Goal: Task Accomplishment & Management: Manage account settings

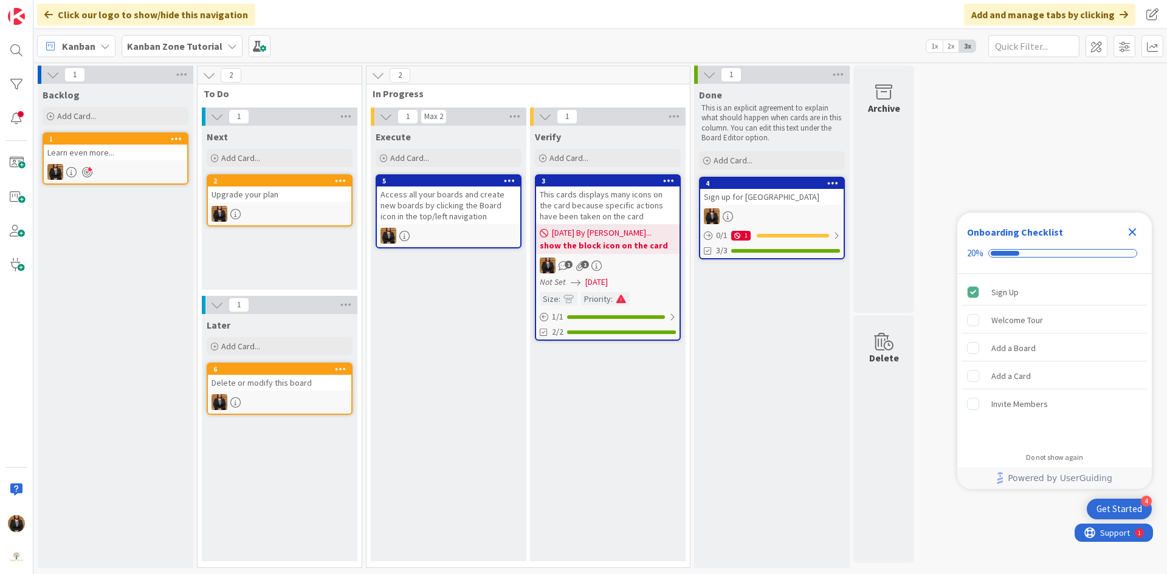
click at [227, 44] on icon at bounding box center [232, 46] width 10 height 10
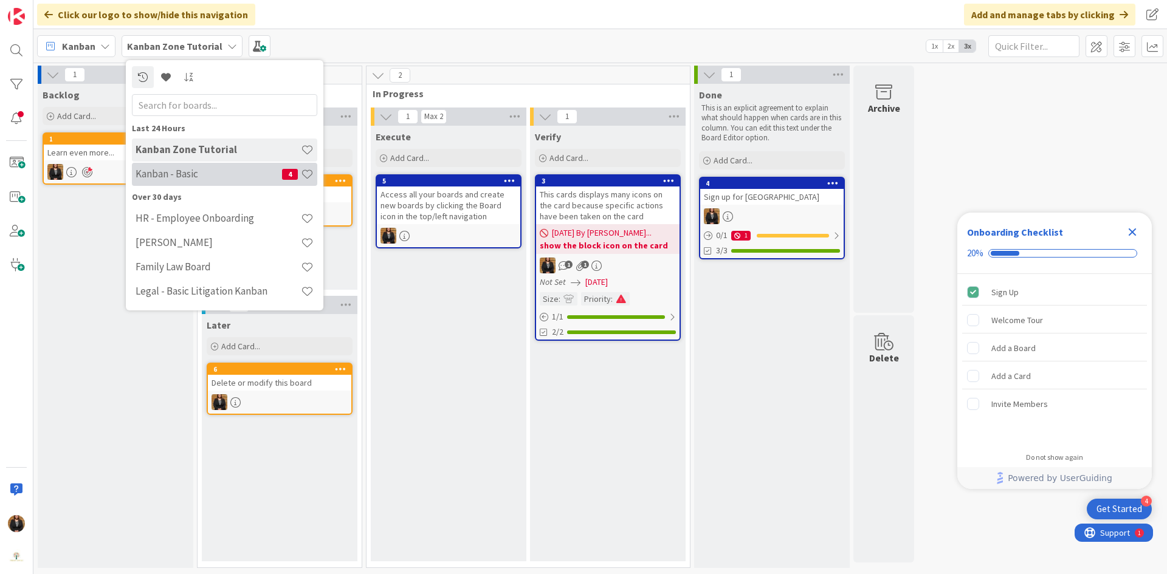
click at [221, 178] on h4 "Kanban - Basic" at bounding box center [208, 174] width 146 height 12
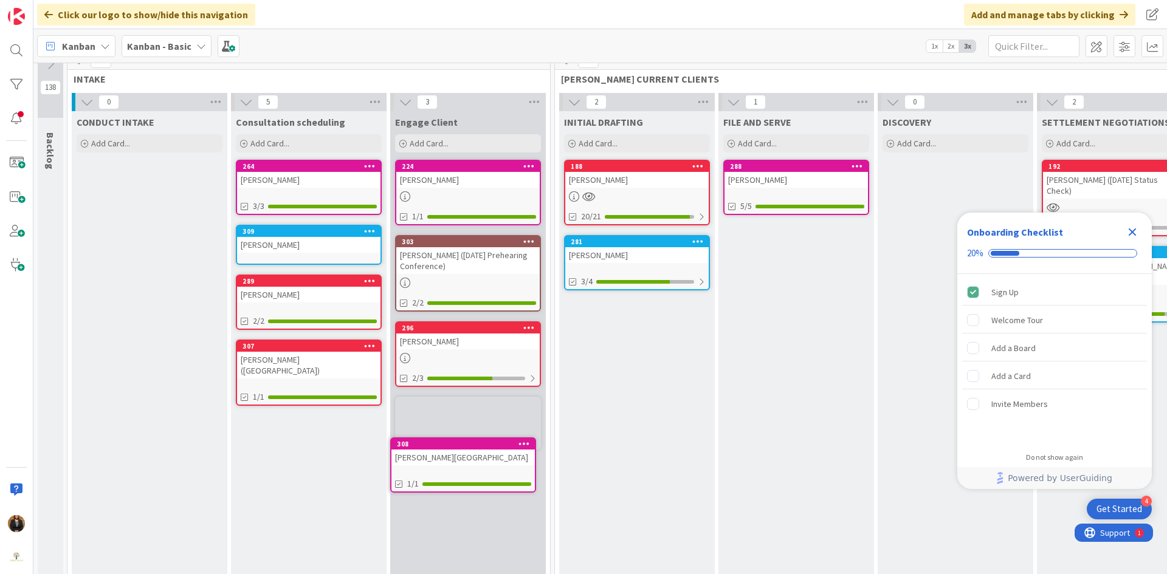
scroll to position [22, 0]
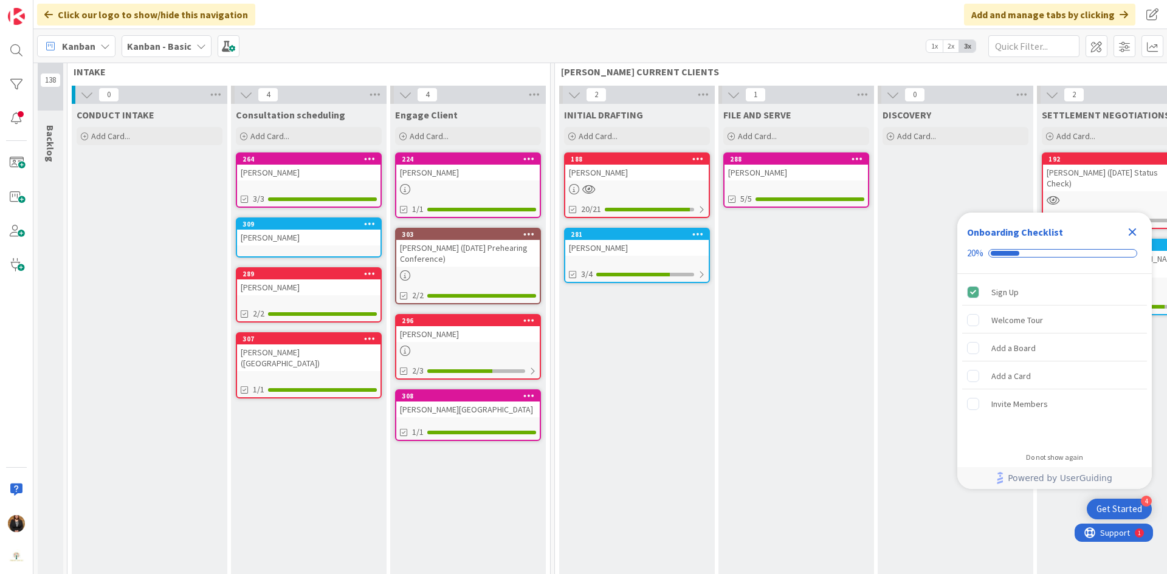
click at [442, 410] on div "Karner, Kerry" at bounding box center [467, 410] width 143 height 16
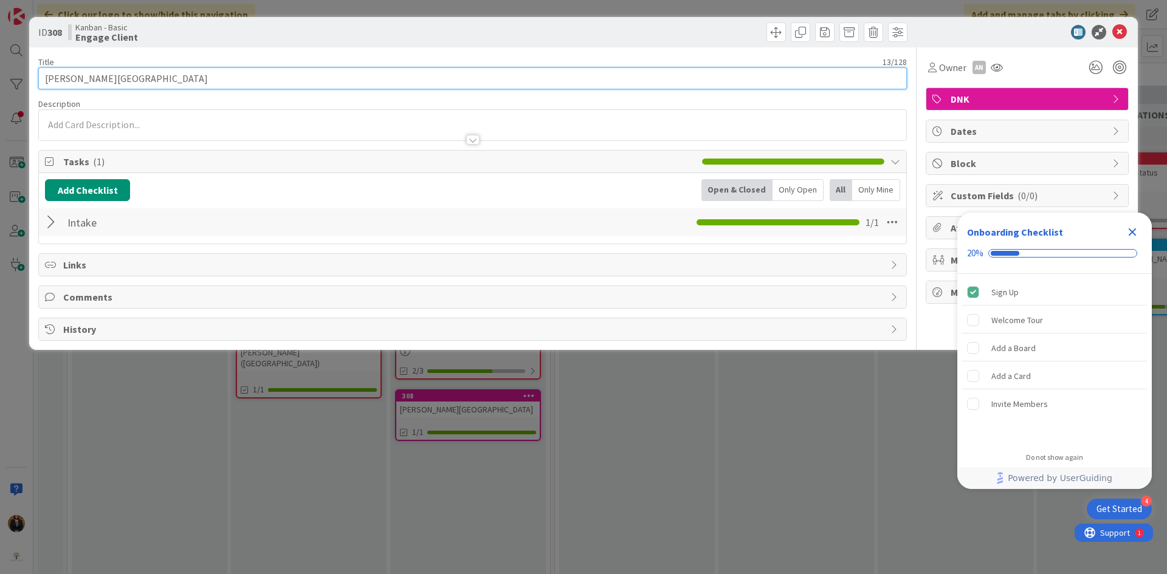
click at [122, 82] on input "Karner, Kerry" at bounding box center [472, 78] width 868 height 22
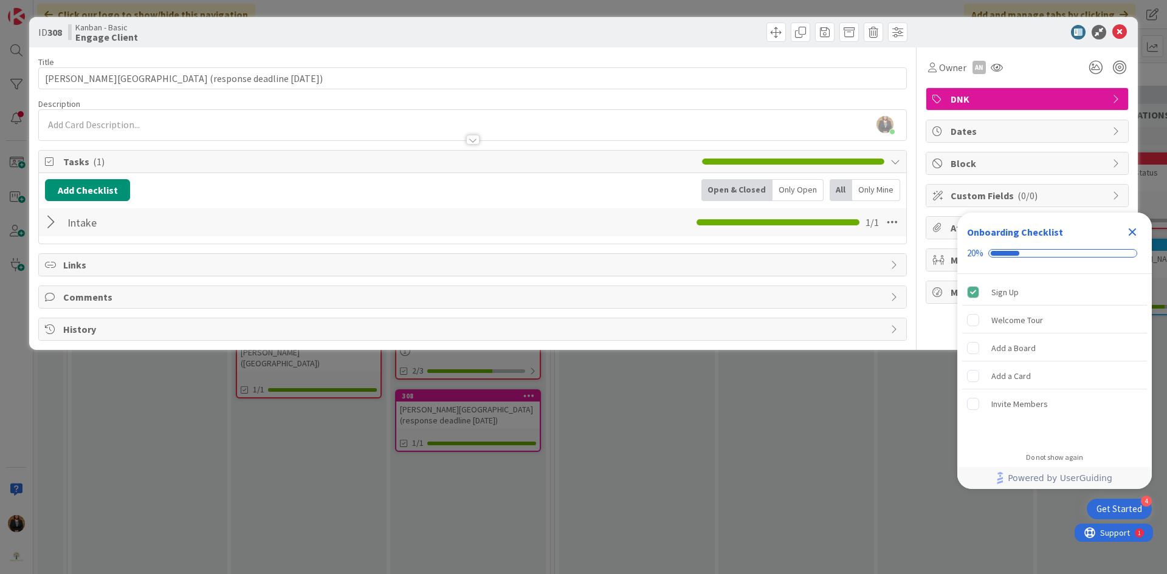
click at [123, 124] on div "Kristi Skalman just joined" at bounding box center [472, 125] width 867 height 30
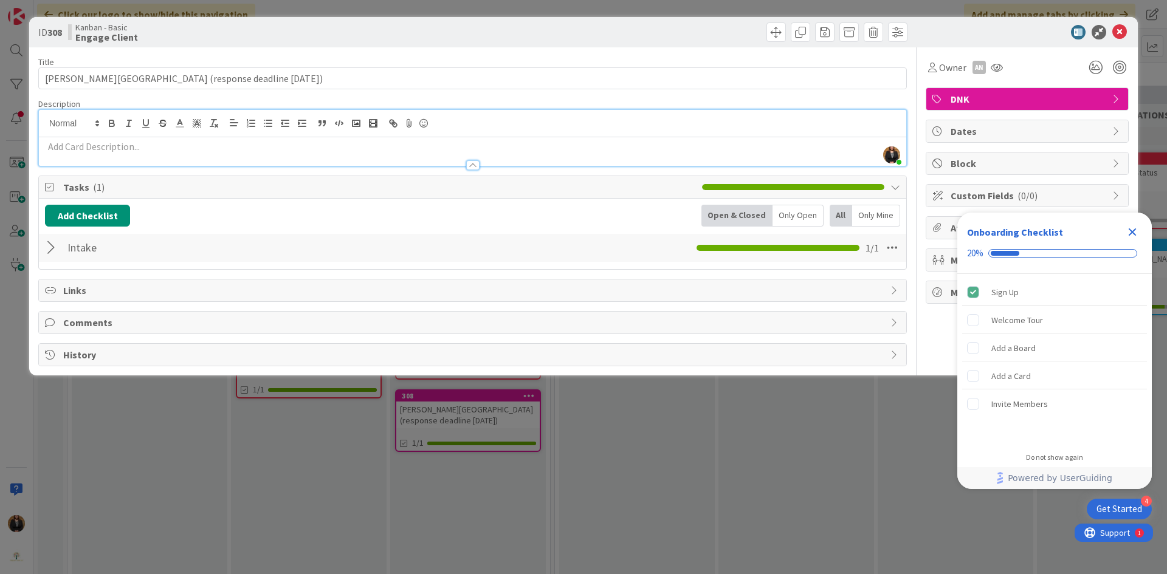
click at [976, 102] on span "DNK" at bounding box center [1028, 99] width 156 height 15
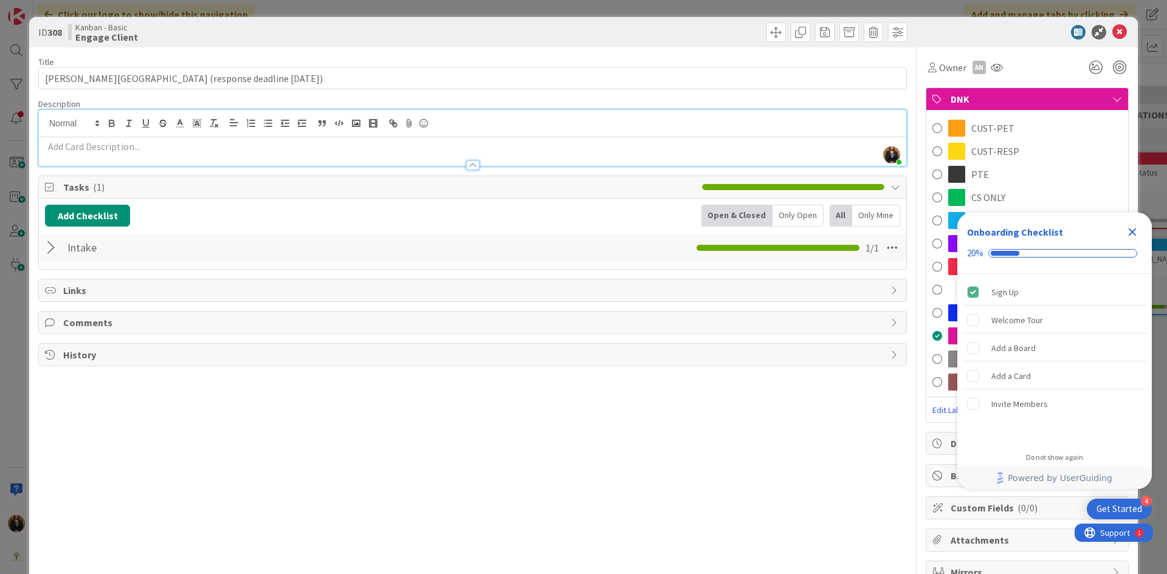
click at [1132, 228] on icon "Close Checklist" at bounding box center [1132, 232] width 15 height 15
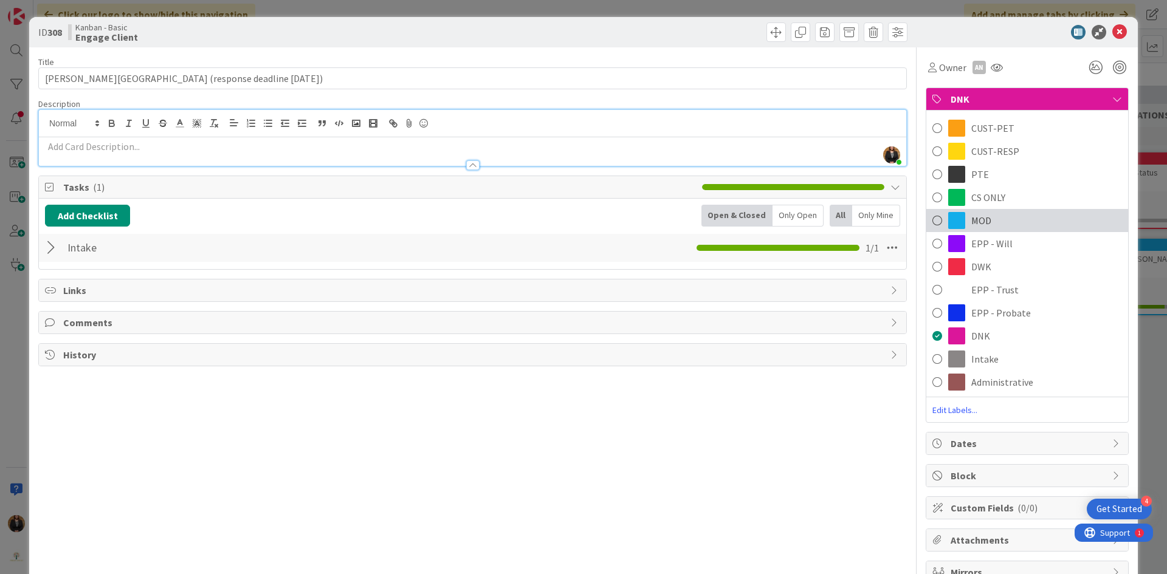
click at [997, 218] on div "MOD" at bounding box center [1027, 220] width 202 height 23
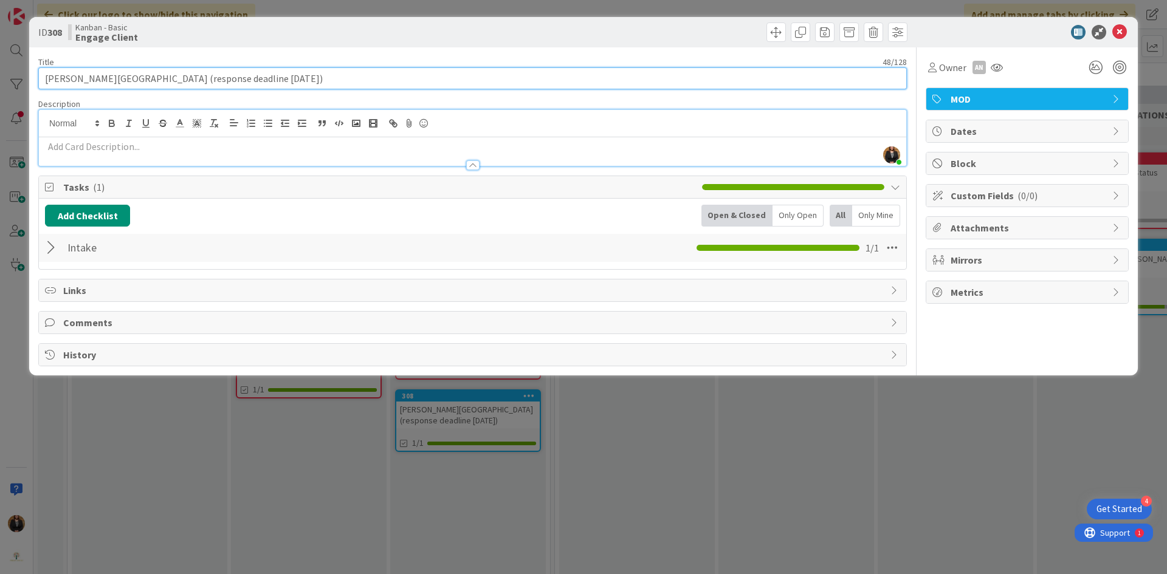
click at [256, 79] on input "Karner, Kerry (response deadline Sept. 16, 2025)" at bounding box center [472, 78] width 868 height 22
type input "Karner, Kerry (response deadline Sept. 16, 2025) LIMITED SCOPE"
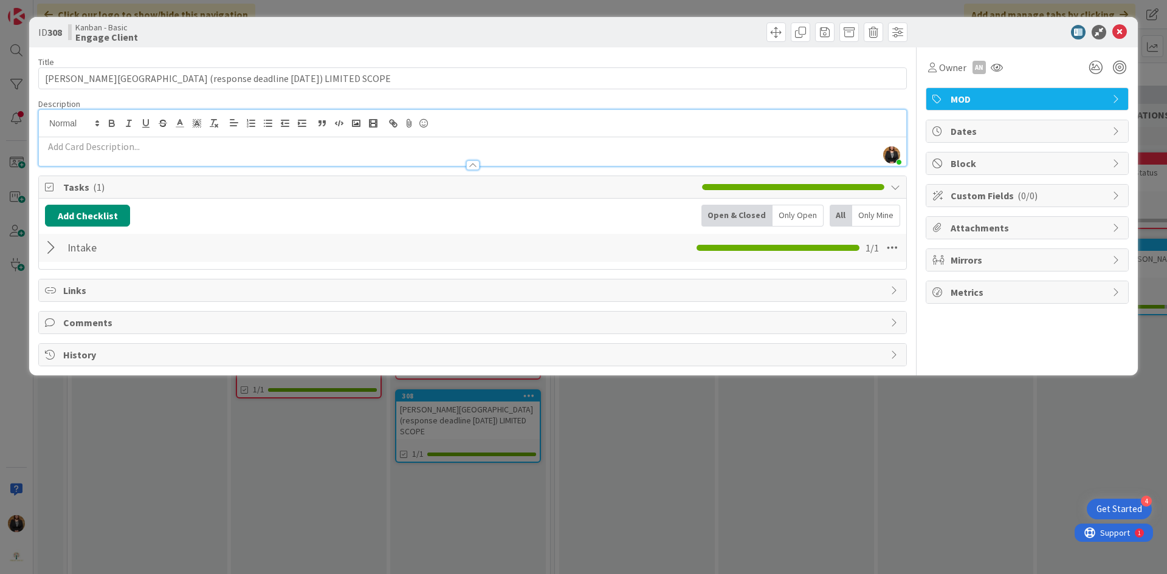
click at [59, 153] on div at bounding box center [472, 159] width 867 height 13
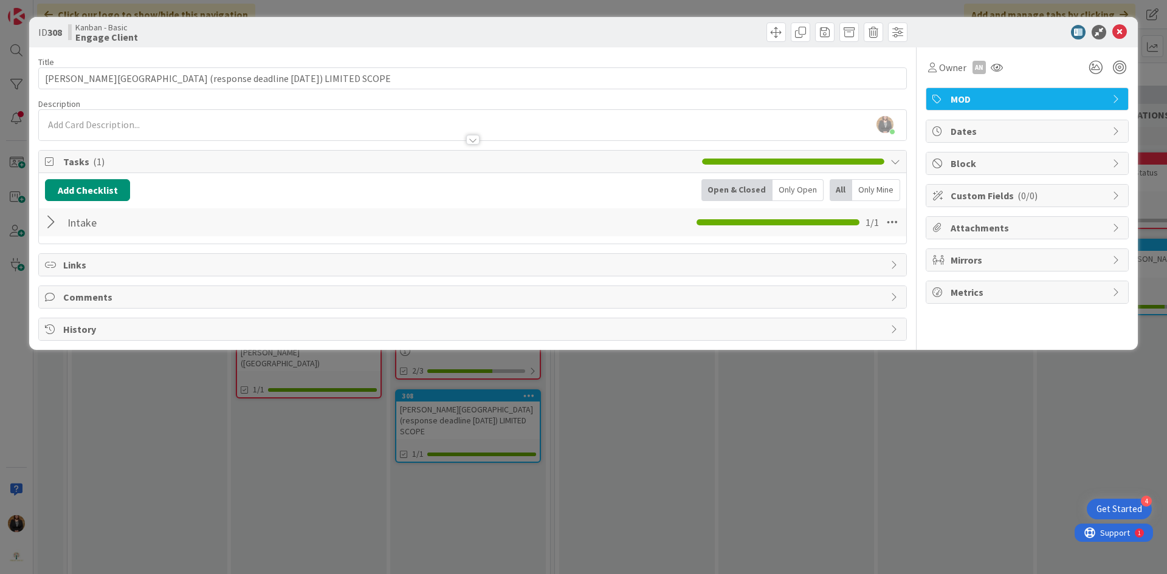
click at [81, 126] on p at bounding box center [472, 125] width 855 height 14
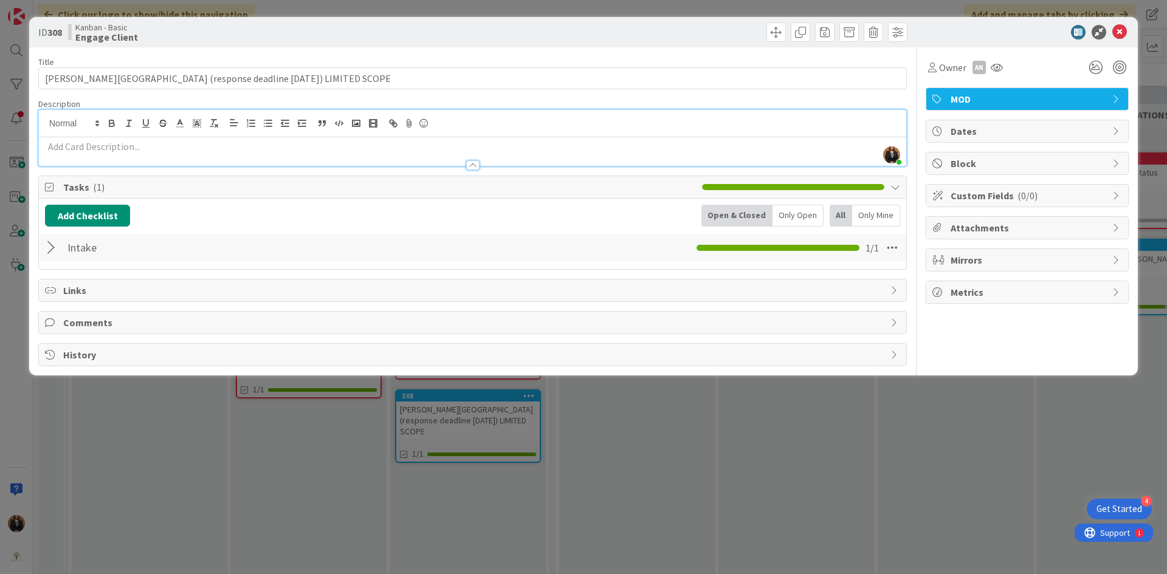
click at [86, 143] on p at bounding box center [472, 147] width 855 height 14
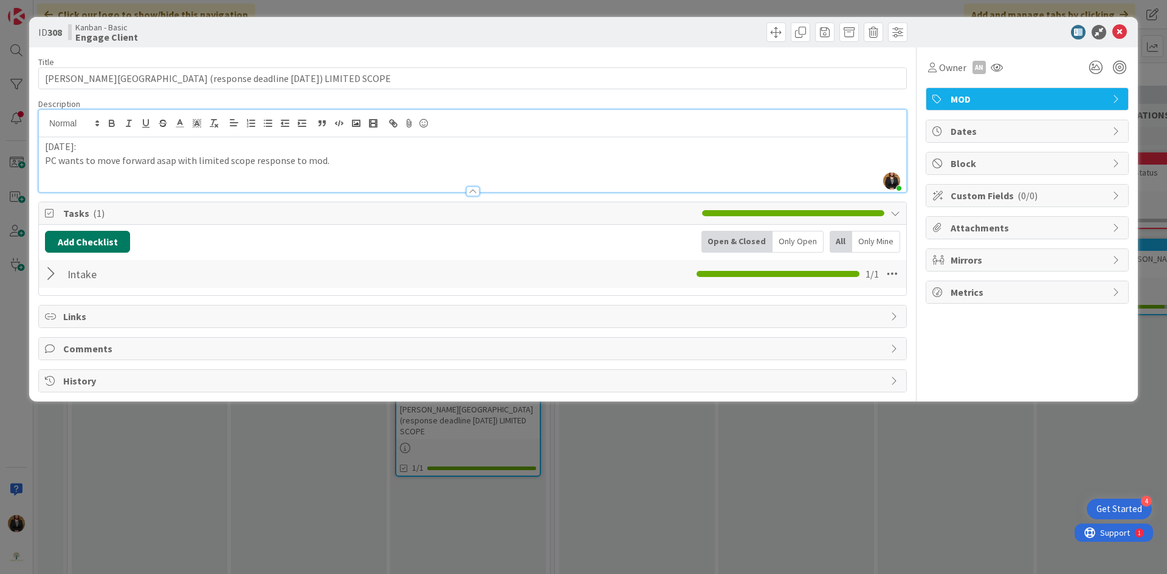
click at [69, 242] on button "Add Checklist" at bounding box center [87, 242] width 85 height 22
type input "Engagement"
click at [55, 324] on button "Add" at bounding box center [67, 328] width 32 height 22
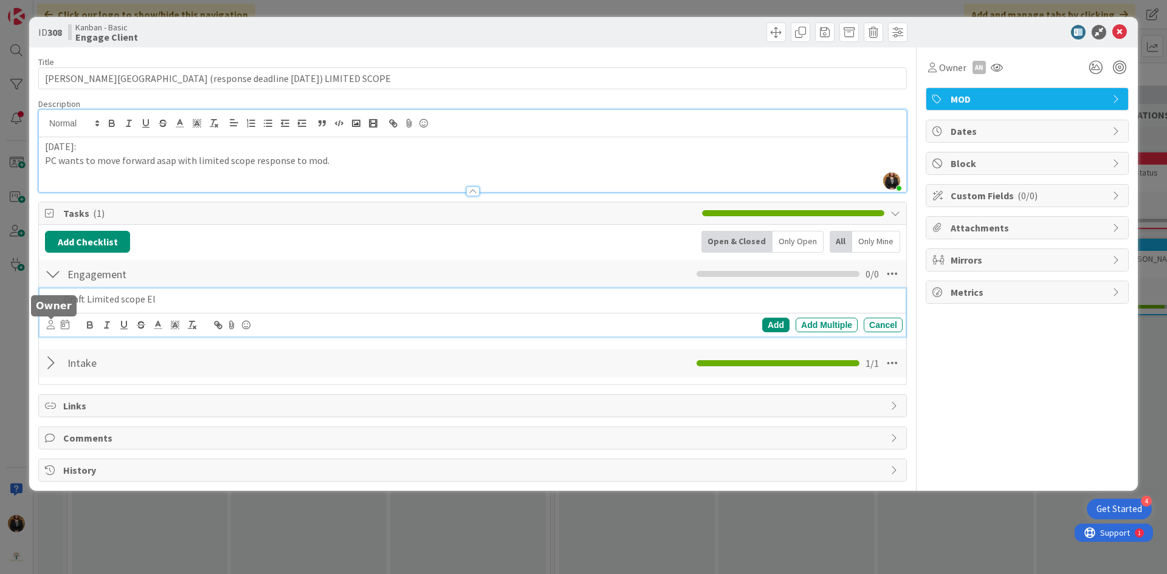
click at [49, 328] on icon at bounding box center [51, 324] width 8 height 9
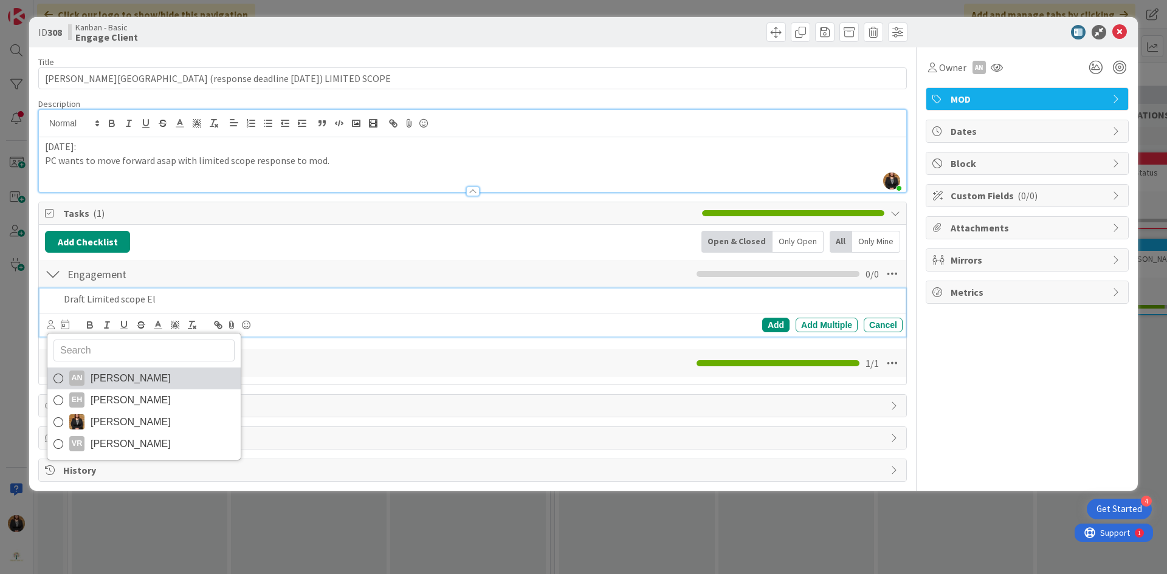
click at [101, 376] on span "Amber Nikoza" at bounding box center [131, 378] width 80 height 18
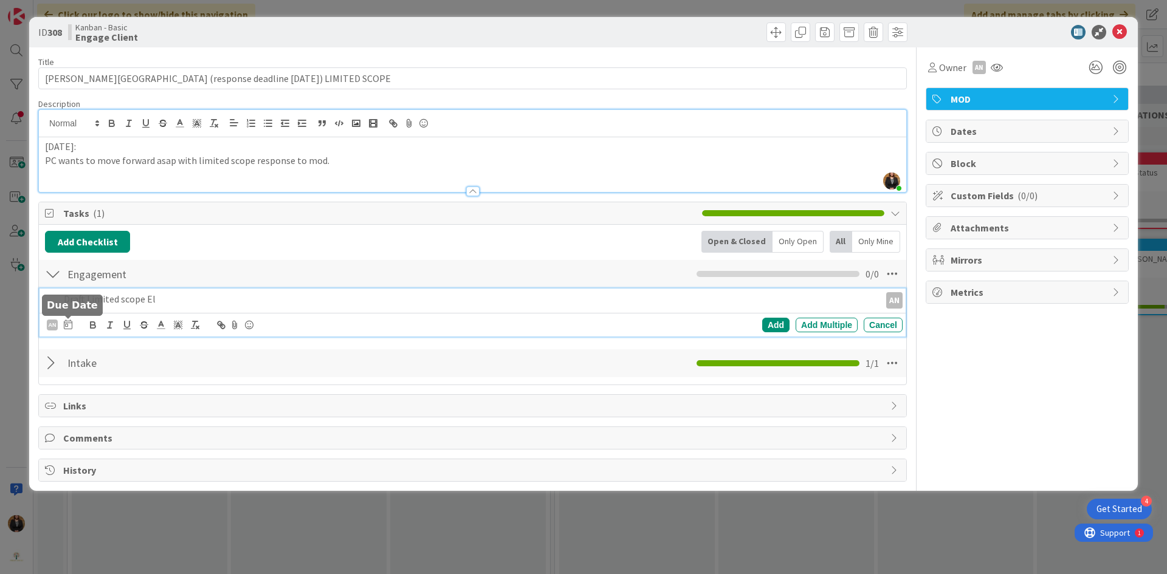
click at [69, 327] on icon at bounding box center [68, 325] width 9 height 10
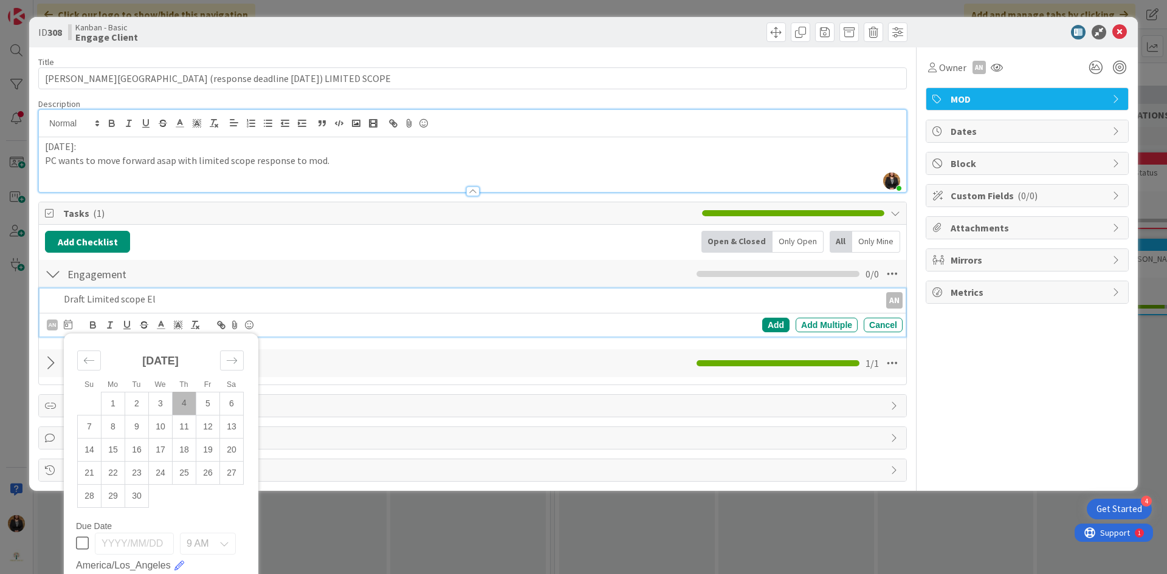
click at [180, 405] on td "4" at bounding box center [185, 403] width 24 height 23
click at [769, 324] on div "Add" at bounding box center [775, 325] width 27 height 15
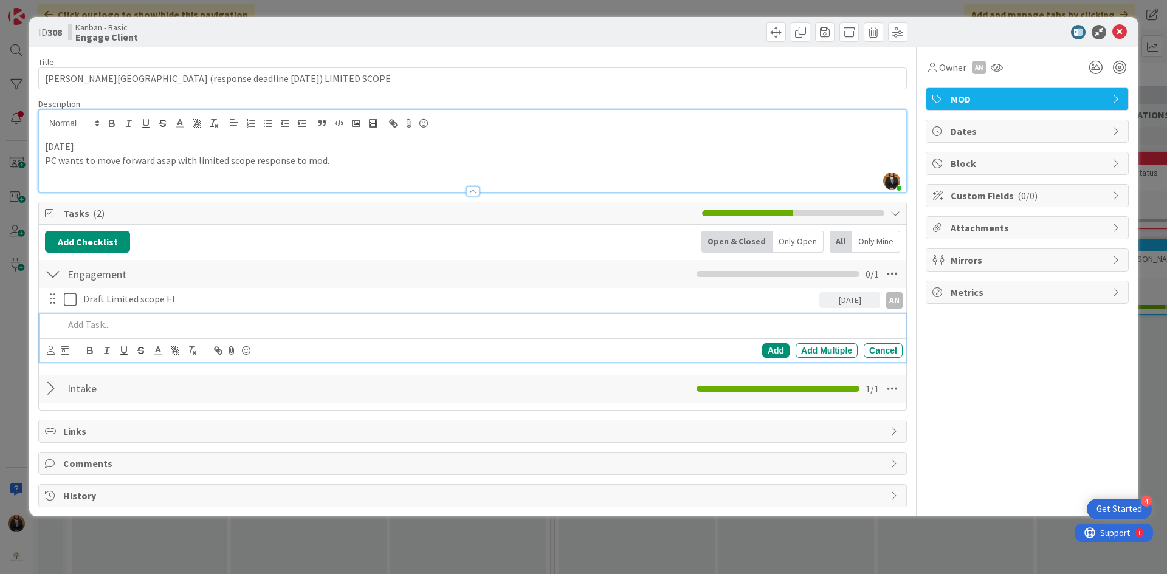
click at [120, 323] on p at bounding box center [481, 325] width 834 height 14
click at [53, 348] on icon at bounding box center [51, 350] width 8 height 9
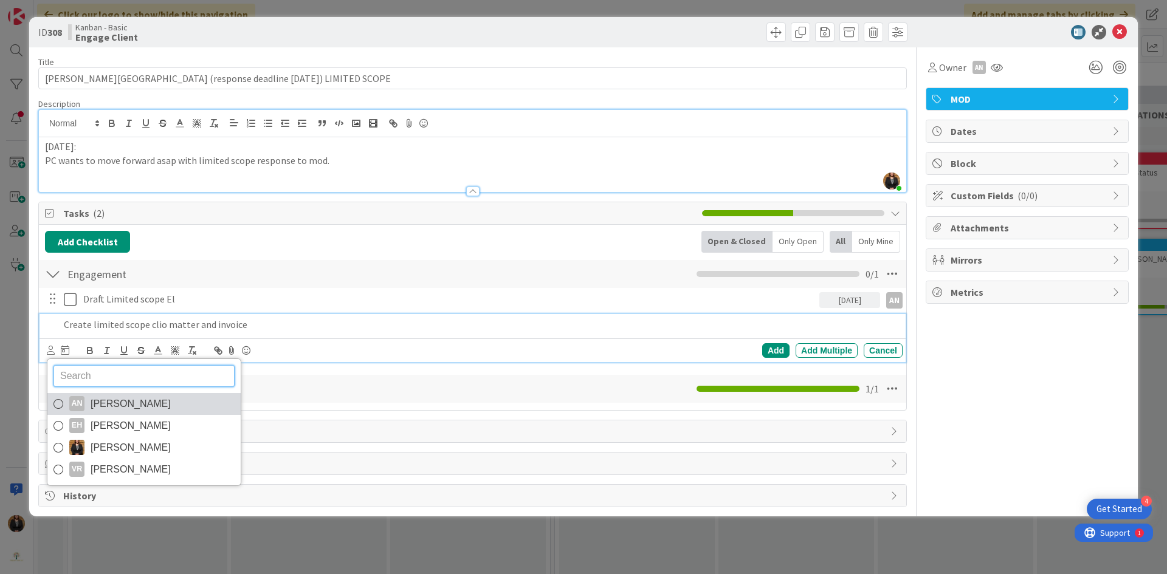
click at [115, 408] on span "Amber Nikoza" at bounding box center [131, 404] width 80 height 18
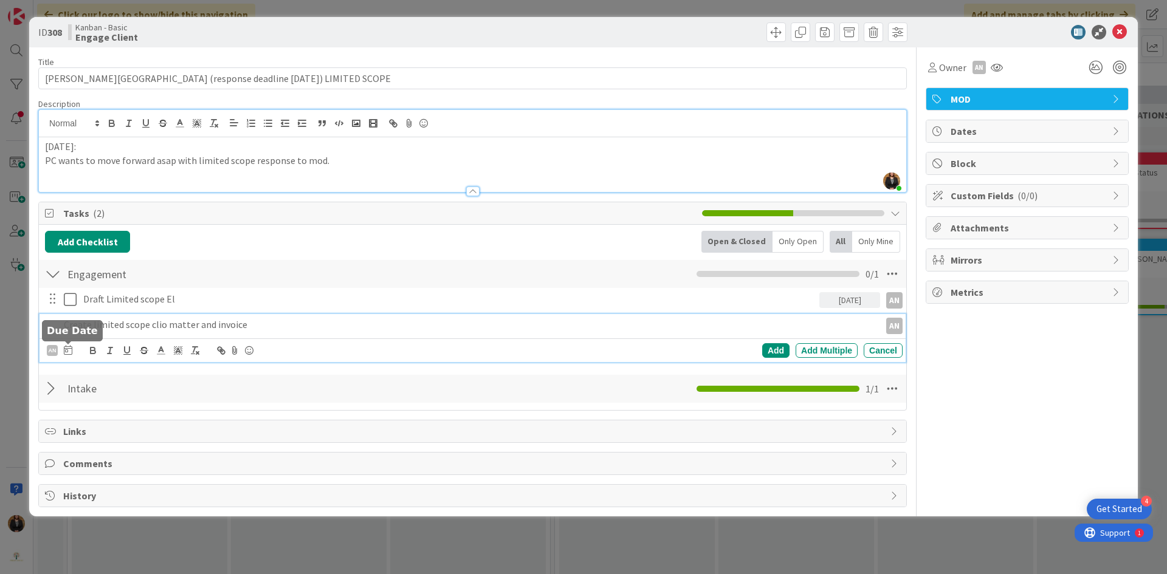
click at [64, 349] on icon at bounding box center [68, 350] width 9 height 10
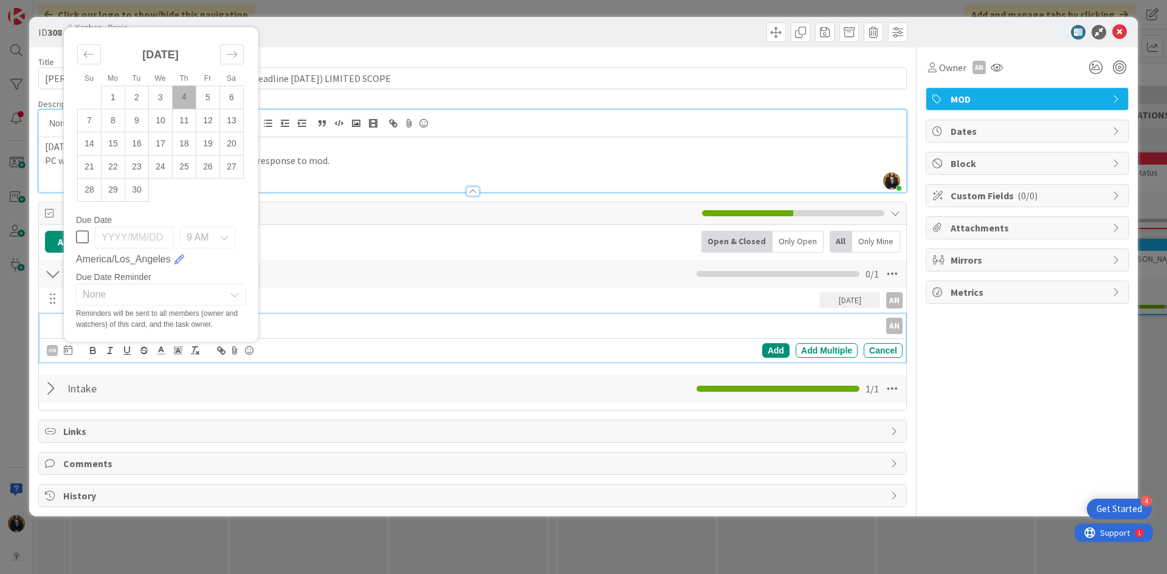
click at [178, 100] on td "4" at bounding box center [185, 97] width 24 height 23
click at [766, 347] on div "Add" at bounding box center [775, 350] width 27 height 15
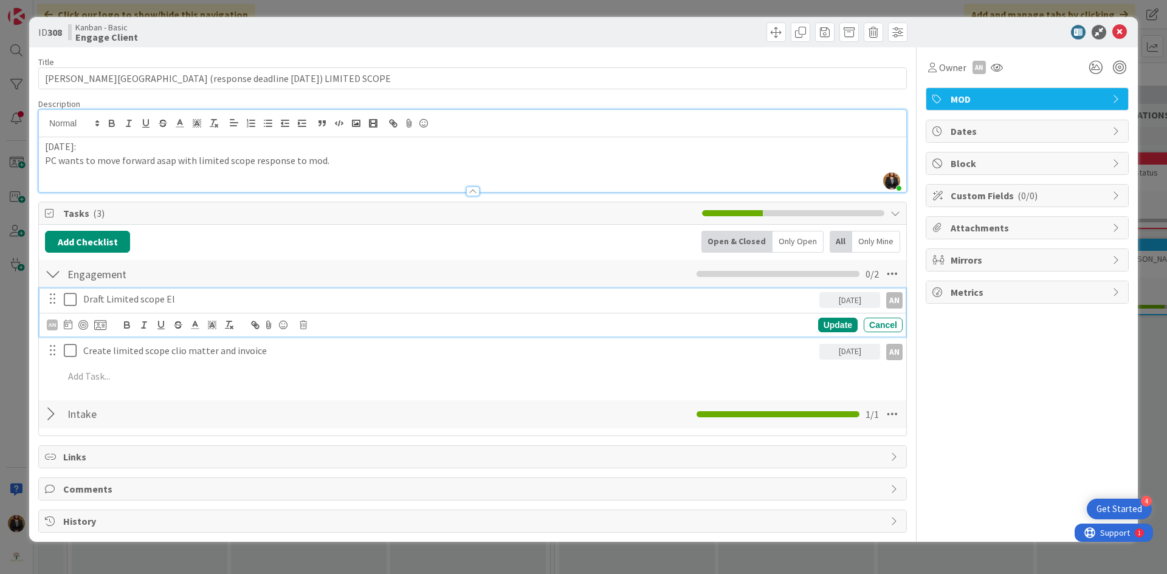
click at [195, 301] on p "Draft Limited scope El" at bounding box center [448, 299] width 731 height 14
click at [64, 326] on icon at bounding box center [68, 325] width 9 height 10
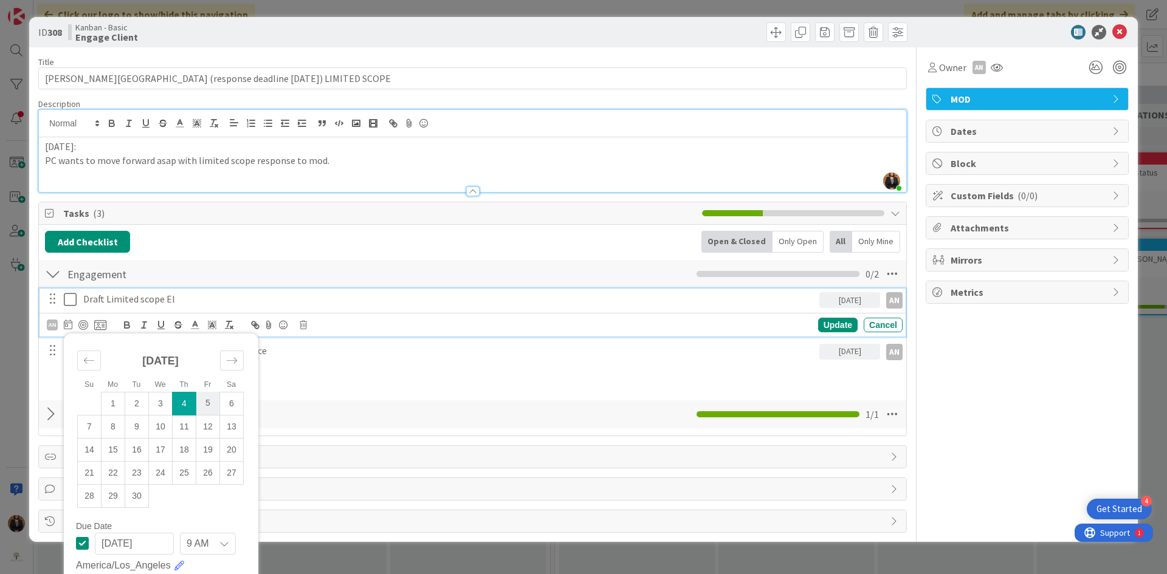
click at [207, 405] on td "5" at bounding box center [208, 403] width 24 height 23
type input "2025/09/05"
click at [208, 405] on td "5" at bounding box center [208, 403] width 24 height 23
click at [470, 293] on p "Draft Limited scope El" at bounding box center [448, 299] width 731 height 14
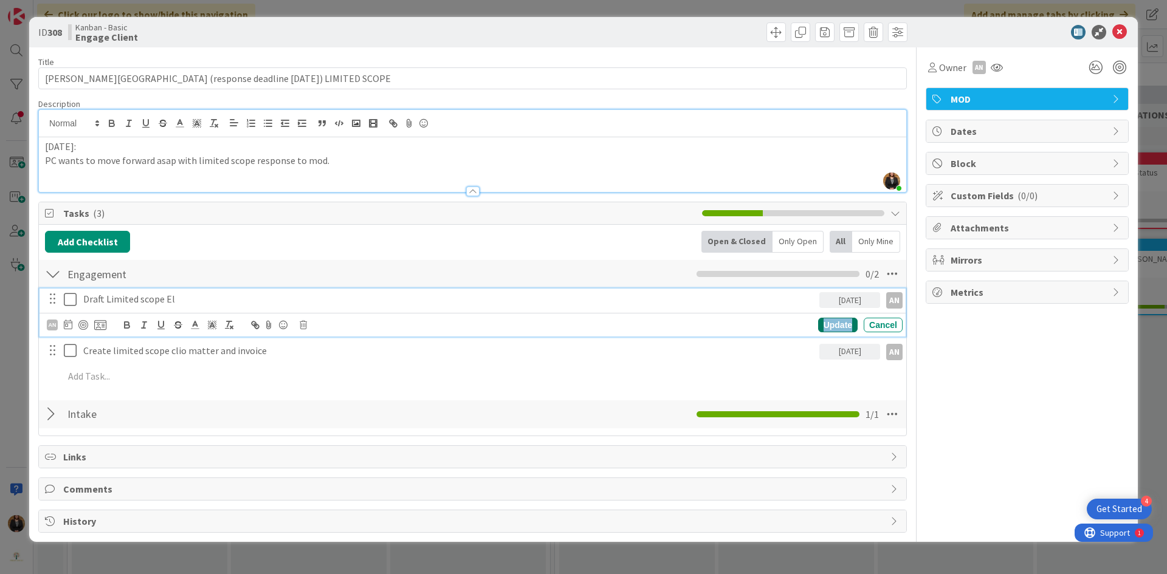
click at [829, 324] on div "Update" at bounding box center [837, 325] width 39 height 15
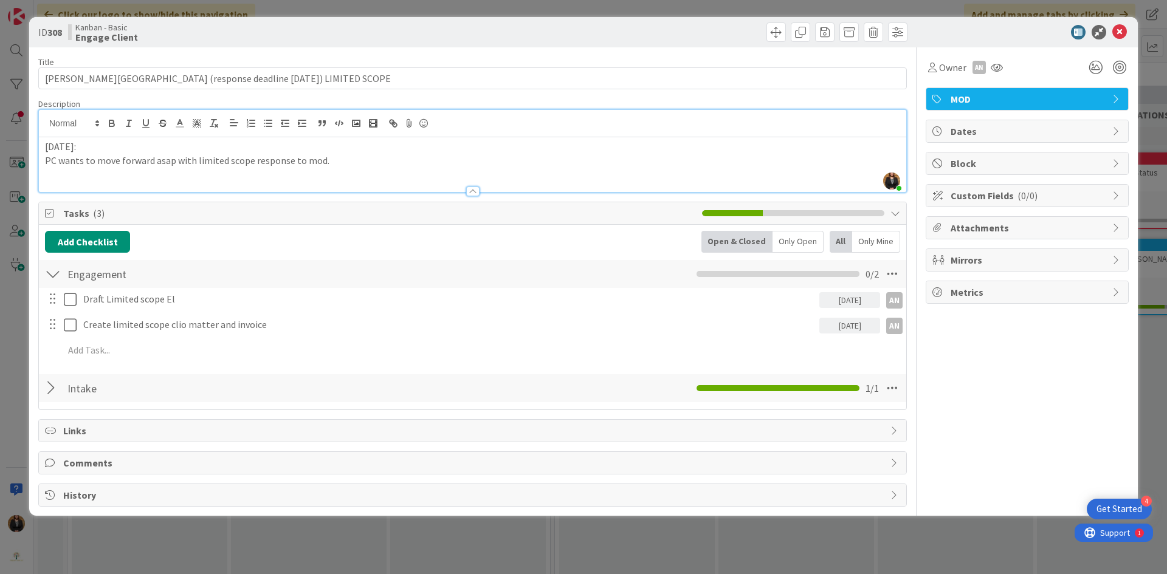
click at [855, 326] on div "2025/09/04" at bounding box center [849, 326] width 61 height 16
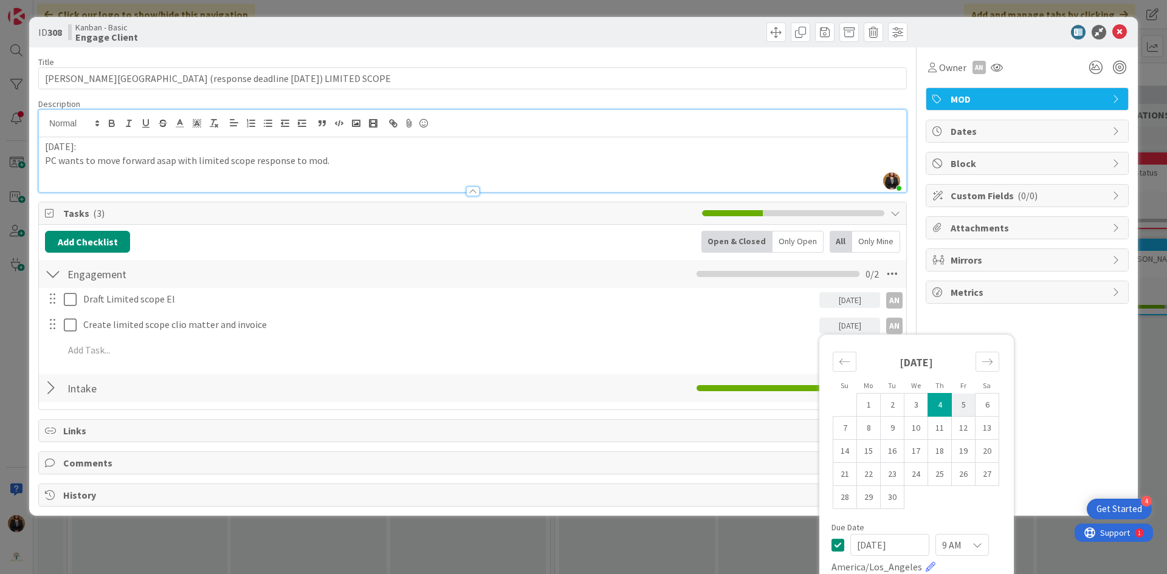
click at [954, 404] on td "5" at bounding box center [963, 405] width 24 height 23
type input "2025/09/05"
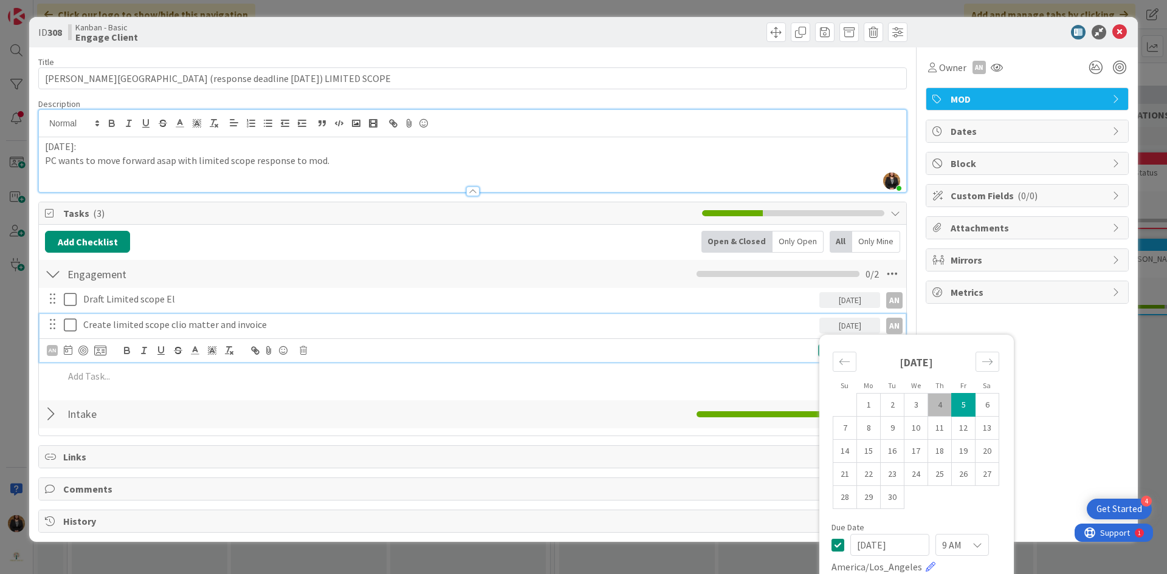
click at [708, 334] on div "Create limited scope clio matter and invoice" at bounding box center [448, 324] width 741 height 21
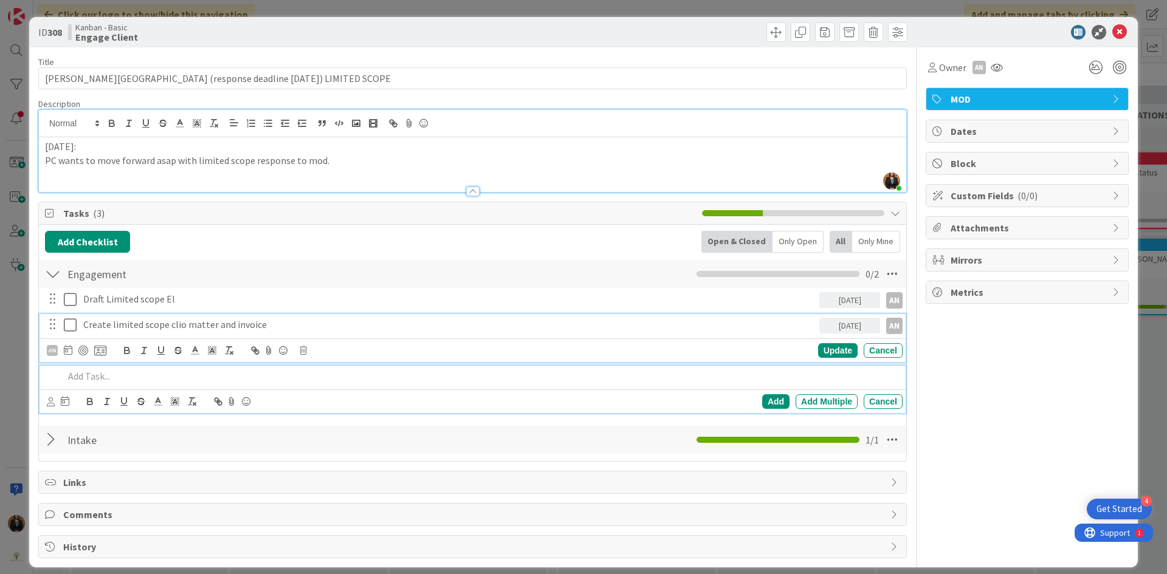
click at [327, 374] on p at bounding box center [481, 376] width 834 height 14
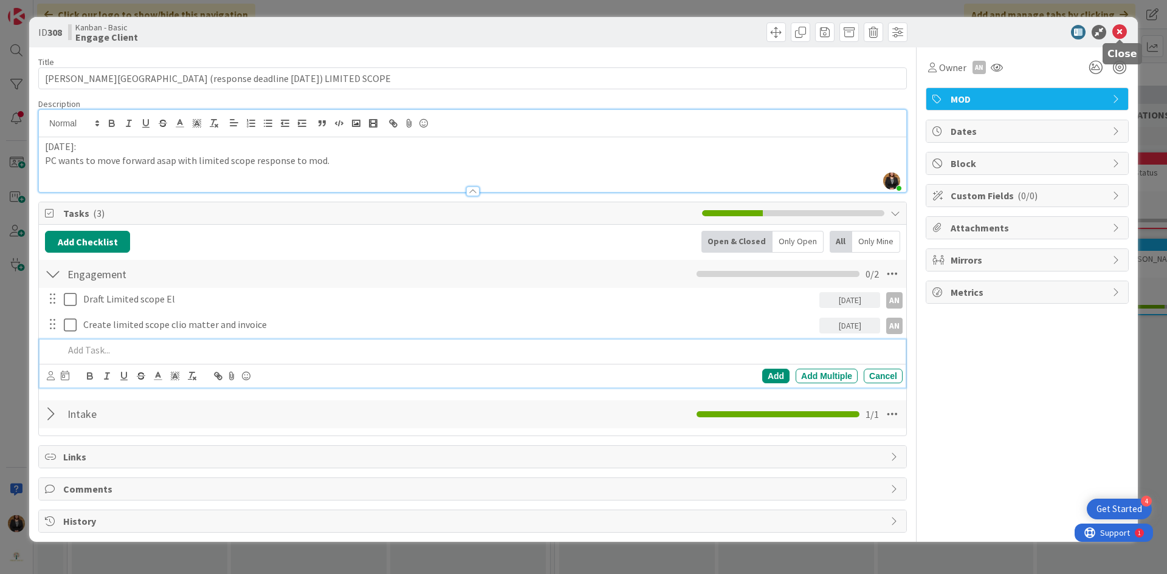
click at [1117, 27] on icon at bounding box center [1119, 32] width 15 height 15
